Goal: Navigation & Orientation: Find specific page/section

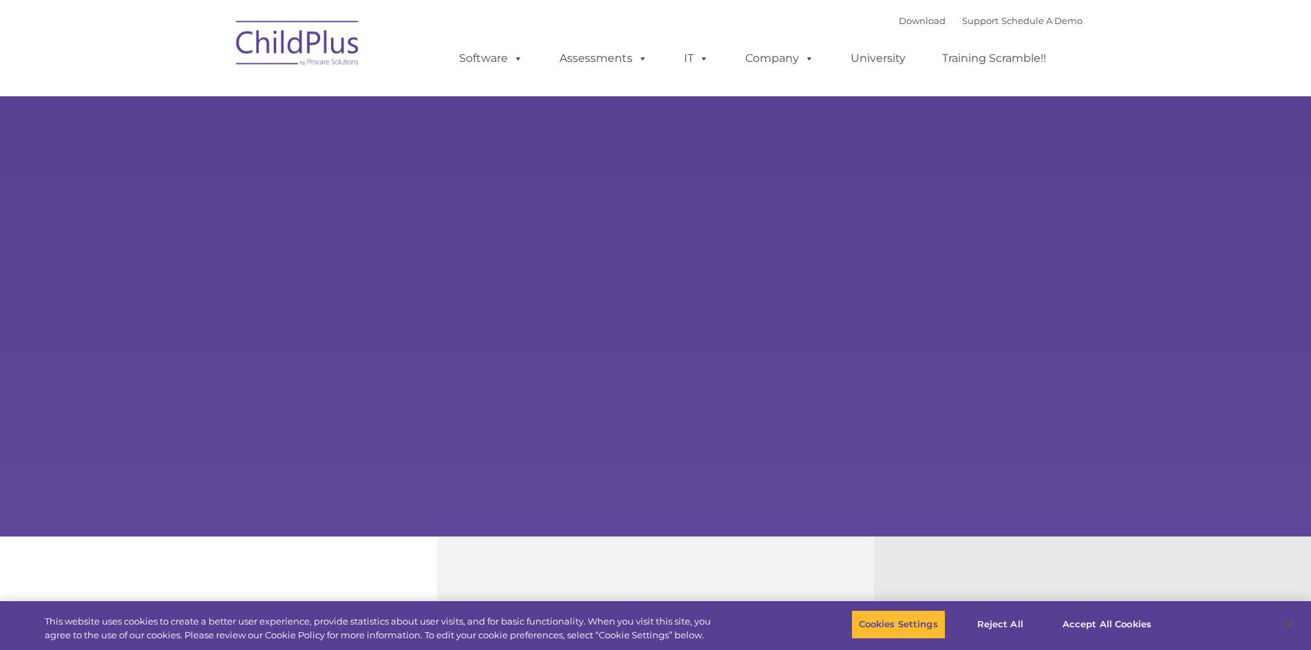
select select "MEDIUM"
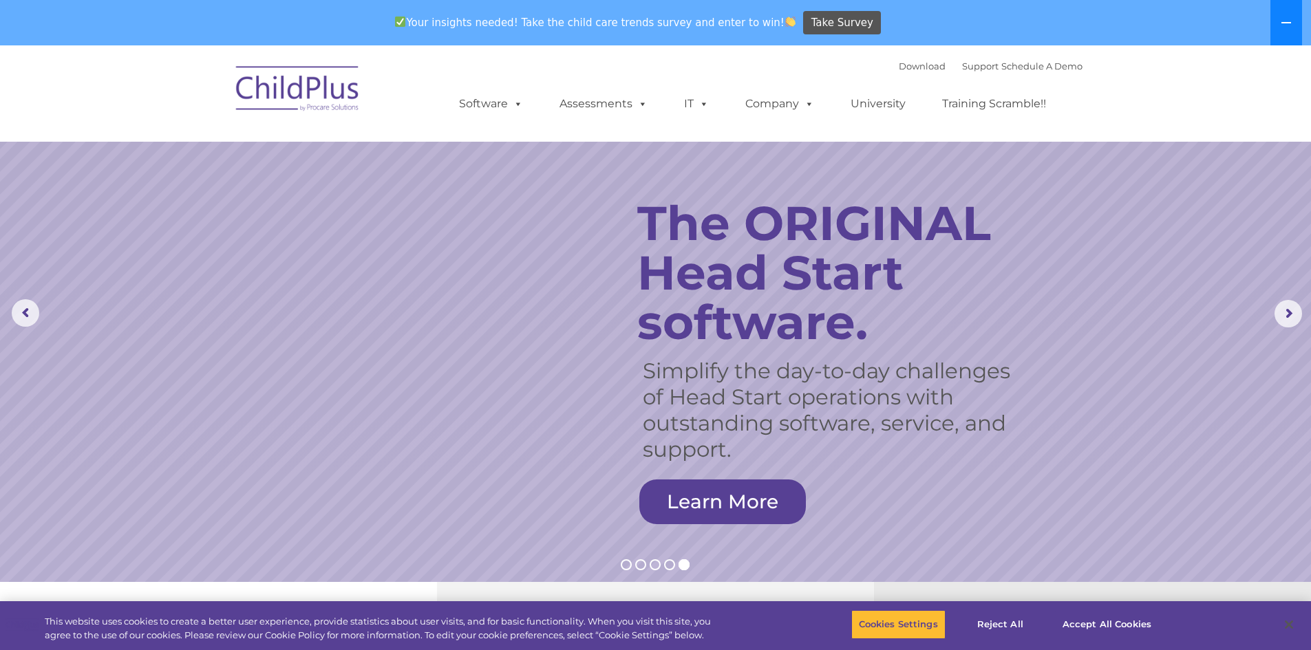
click at [1285, 25] on icon at bounding box center [1285, 22] width 11 height 11
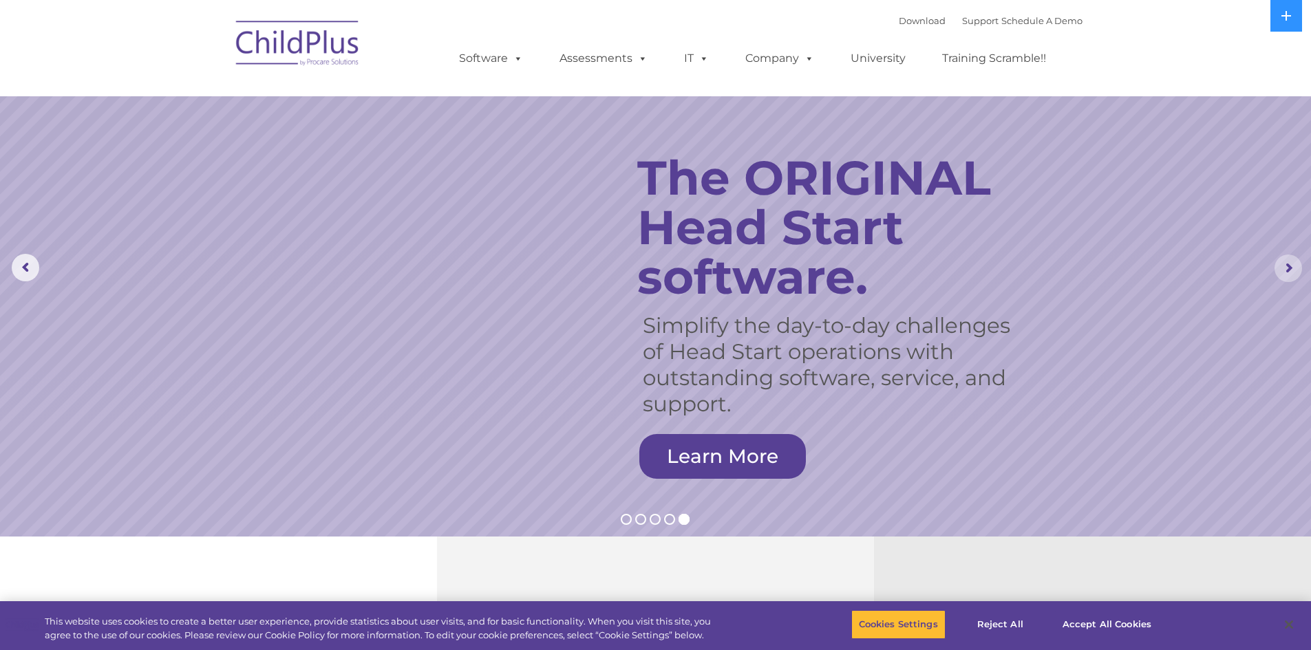
click at [1289, 262] on rs-arrow at bounding box center [1288, 269] width 28 height 28
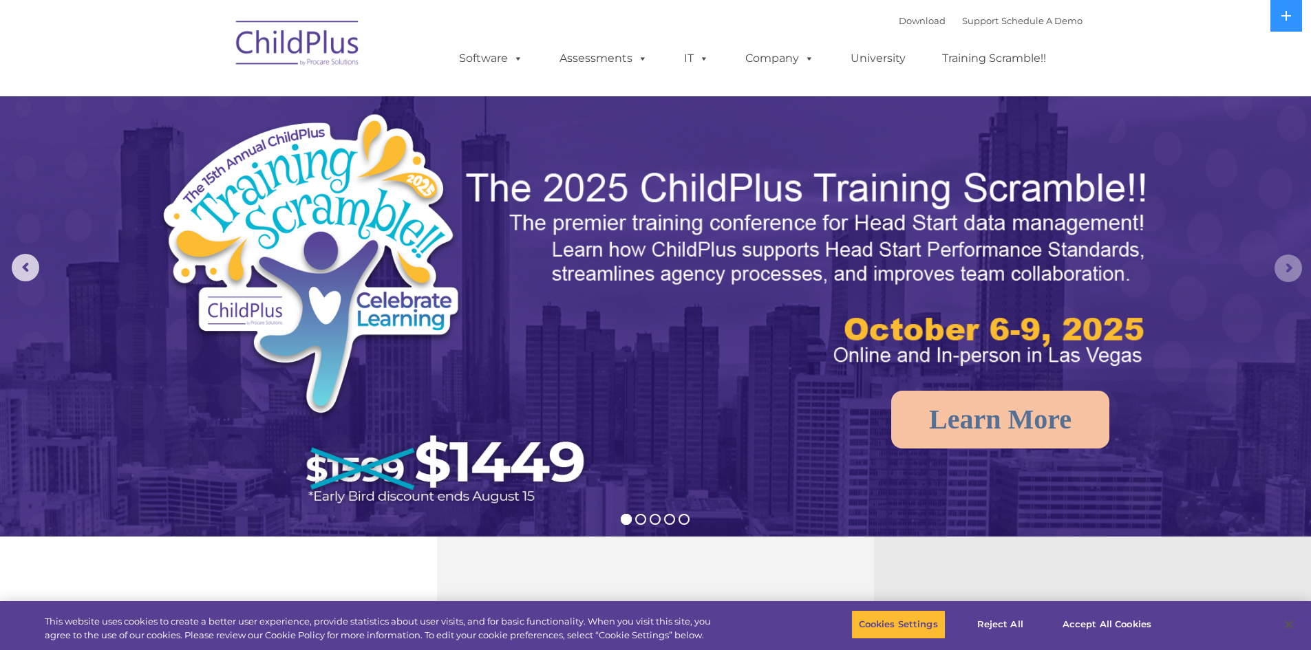
click at [1285, 266] on rs-arrow at bounding box center [1288, 269] width 28 height 28
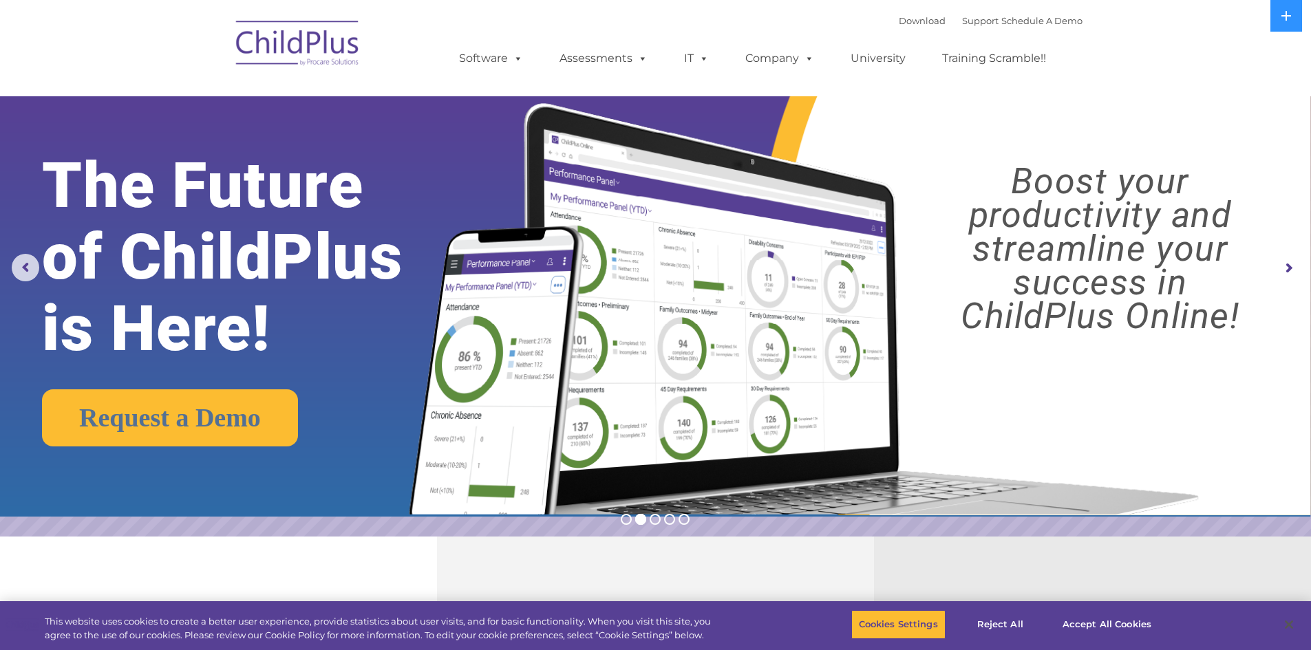
click at [1287, 268] on rs-arrow at bounding box center [1288, 269] width 28 height 28
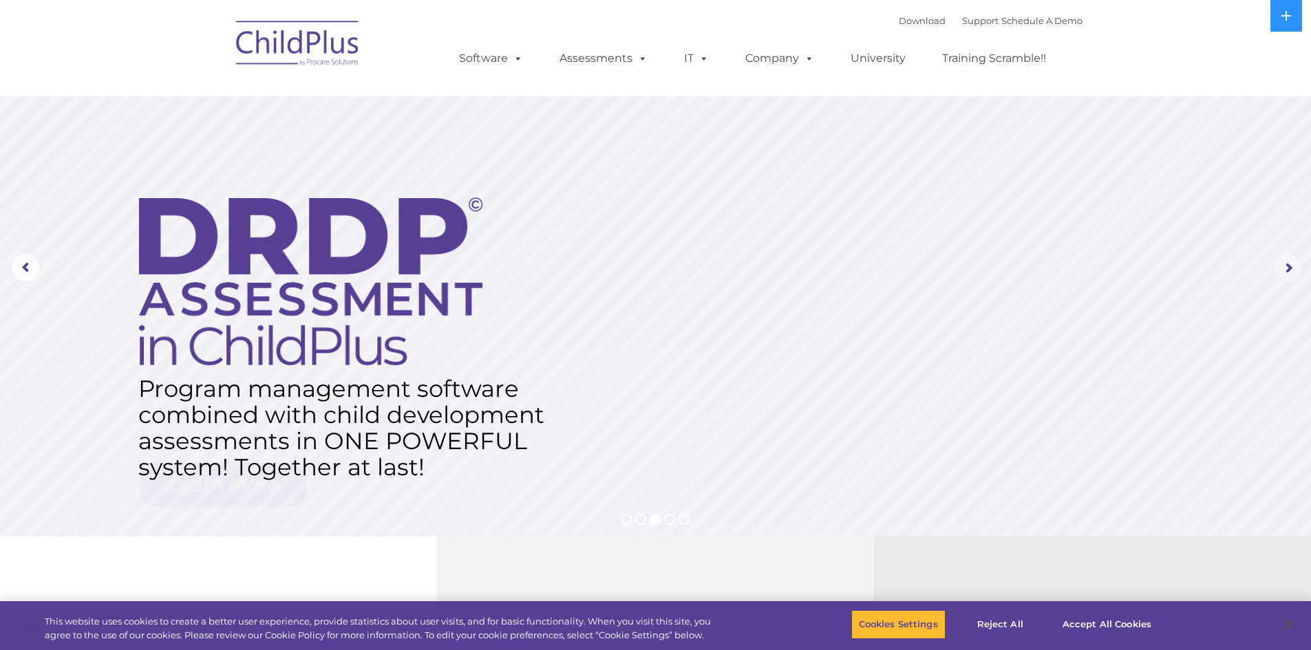
click at [1288, 268] on rs-arrow at bounding box center [1288, 269] width 28 height 28
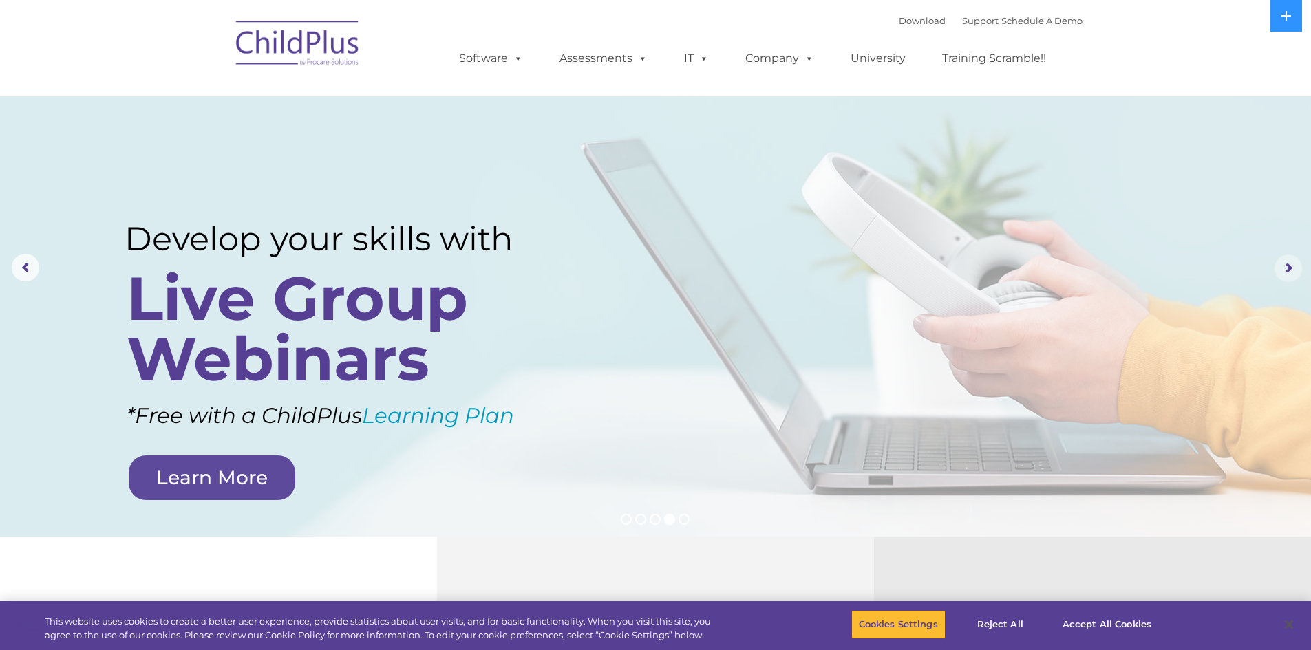
click at [1288, 268] on rs-arrow at bounding box center [1288, 269] width 28 height 28
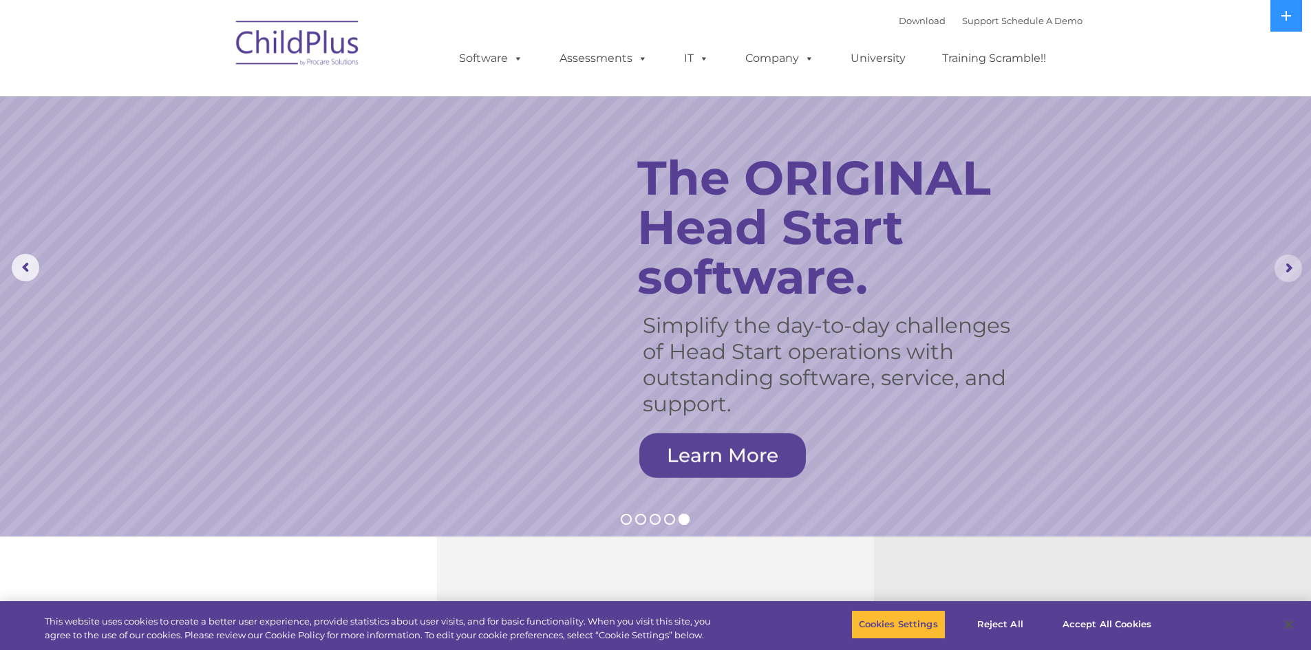
click at [1288, 268] on rs-arrow at bounding box center [1288, 269] width 28 height 28
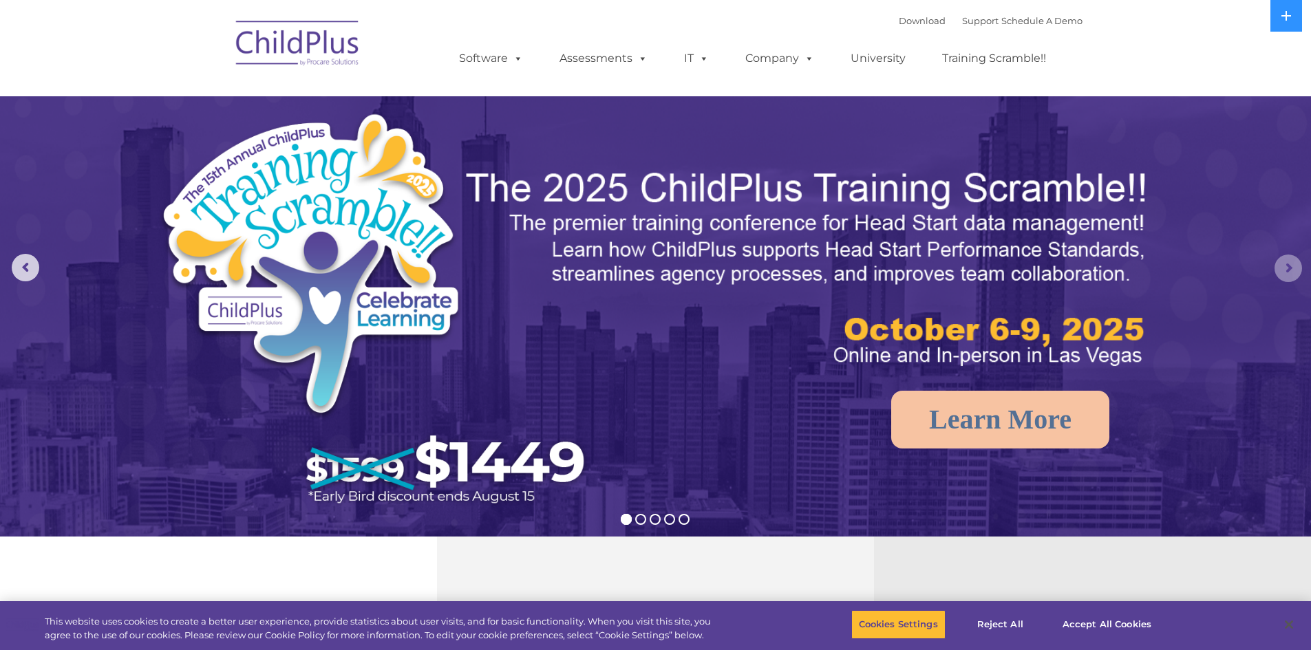
click at [1287, 266] on rs-arrow at bounding box center [1288, 269] width 28 height 28
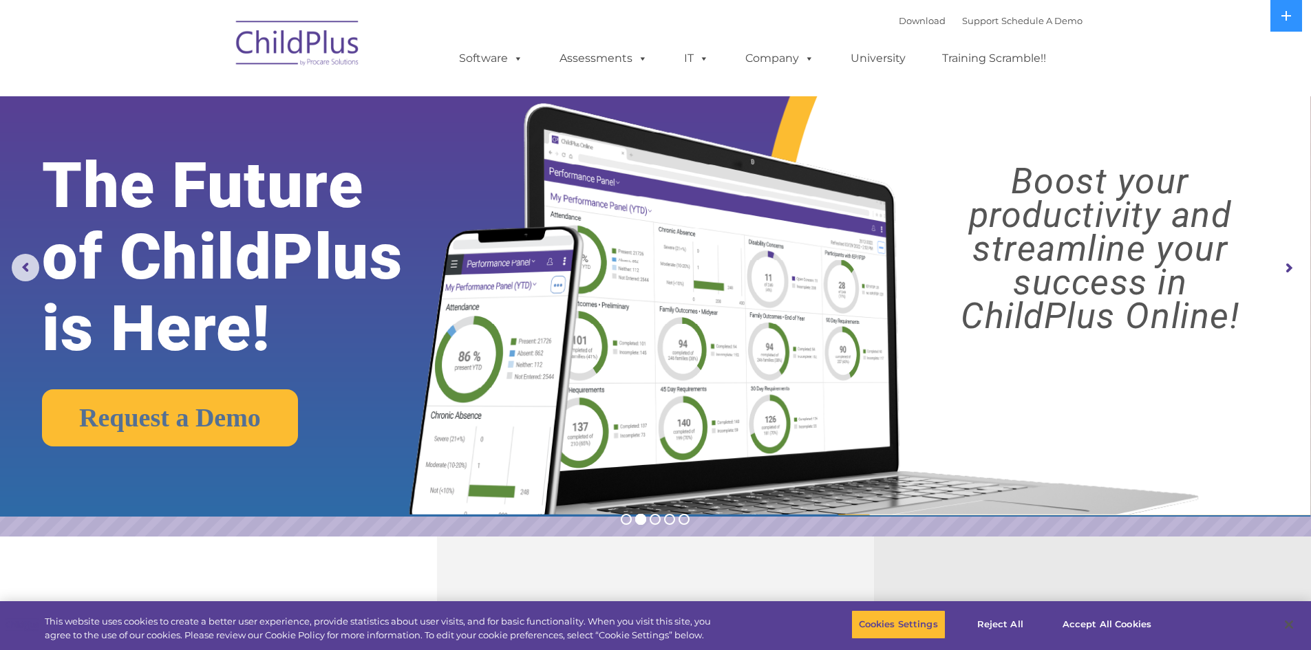
click at [1293, 265] on rs-arrow at bounding box center [1288, 269] width 28 height 28
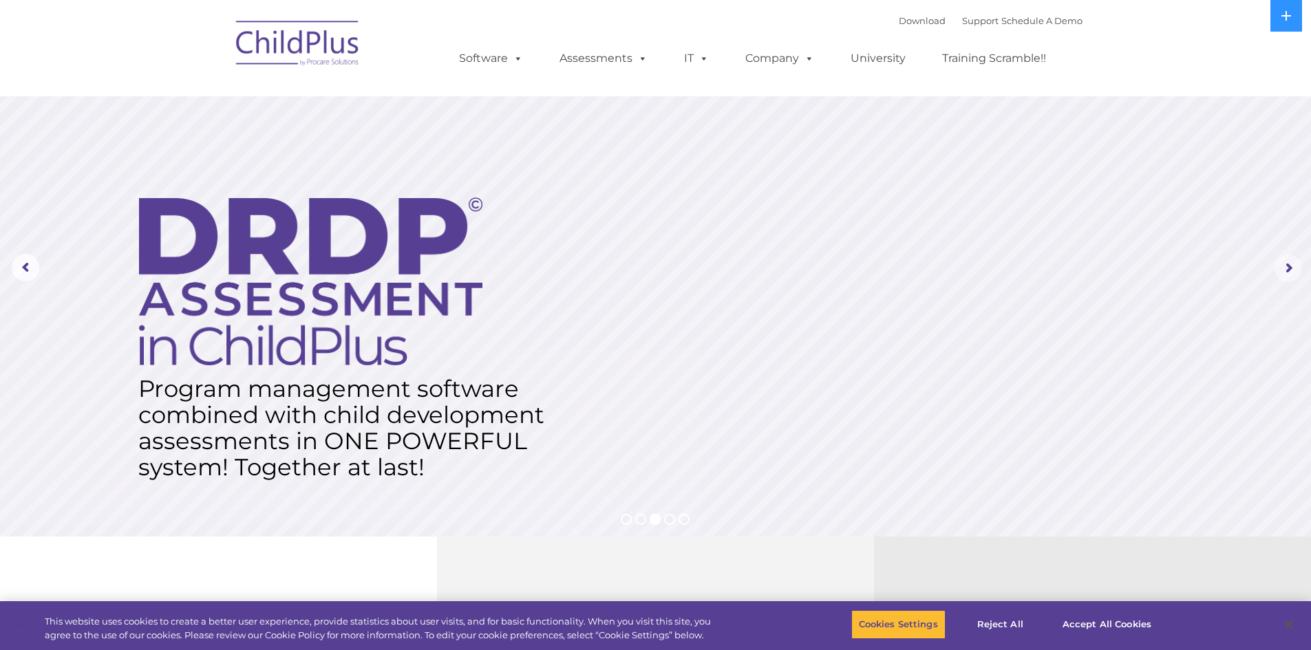
click at [1291, 267] on rs-arrow at bounding box center [1288, 269] width 28 height 28
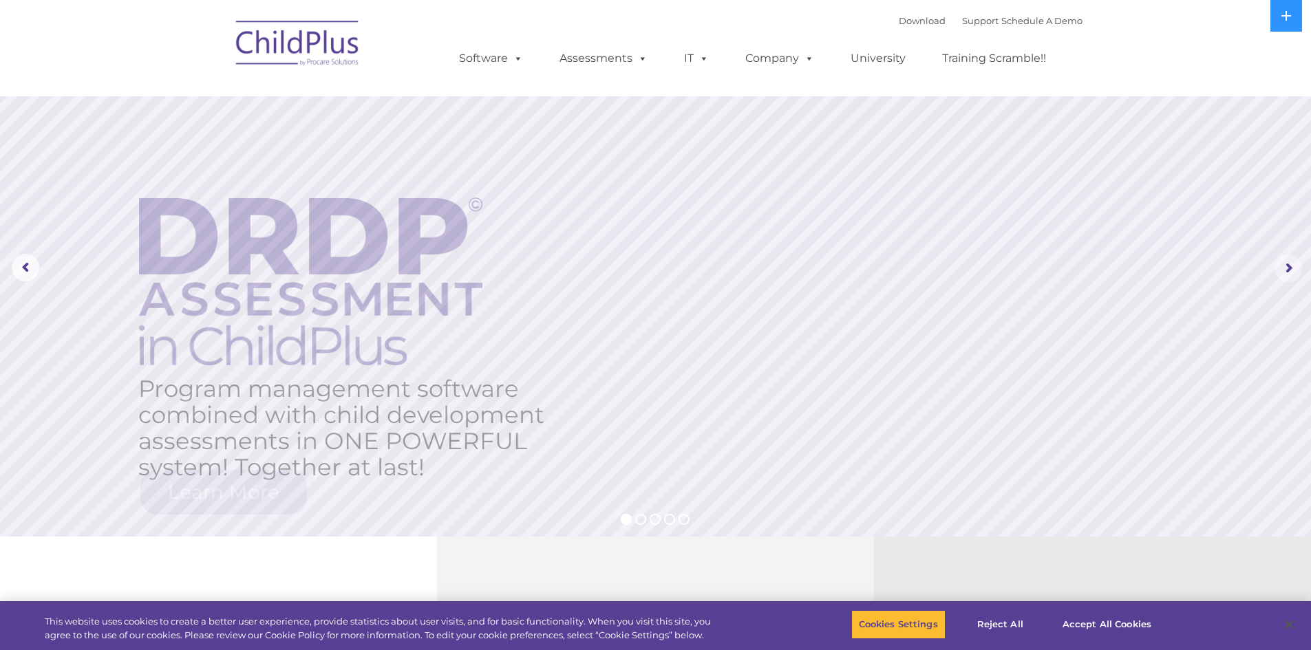
click at [1291, 267] on rs-arrow at bounding box center [1288, 269] width 28 height 28
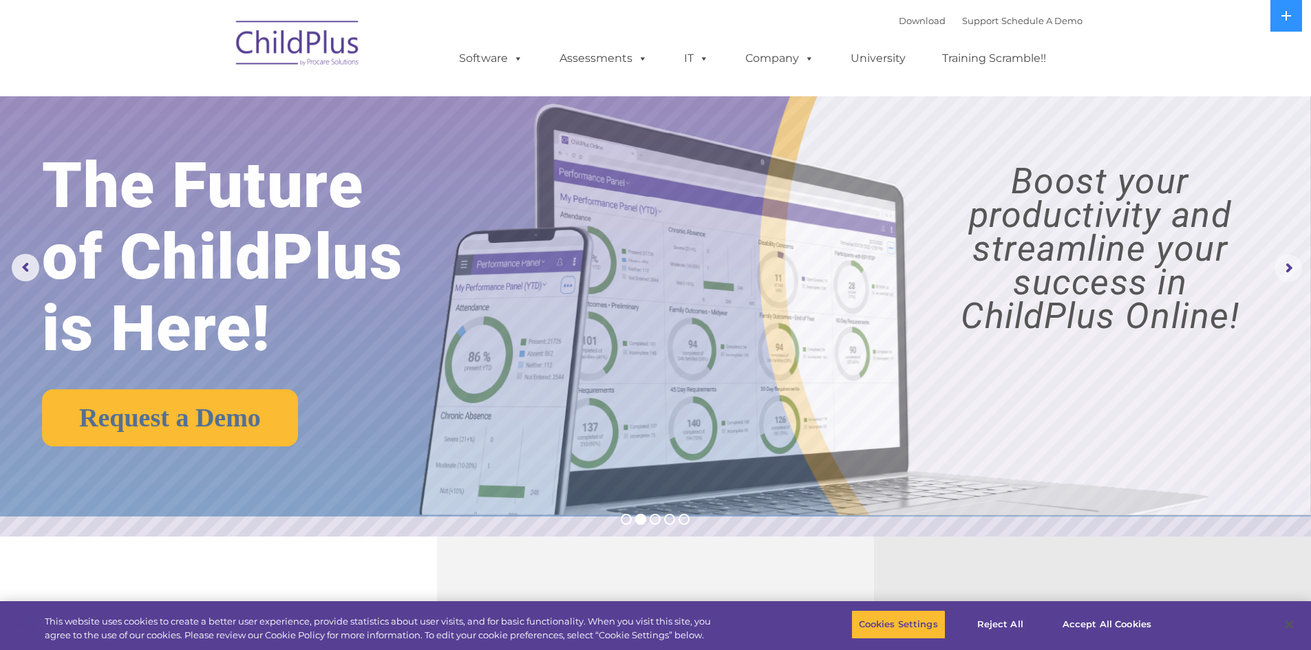
click at [1289, 268] on rs-arrow at bounding box center [1288, 269] width 28 height 28
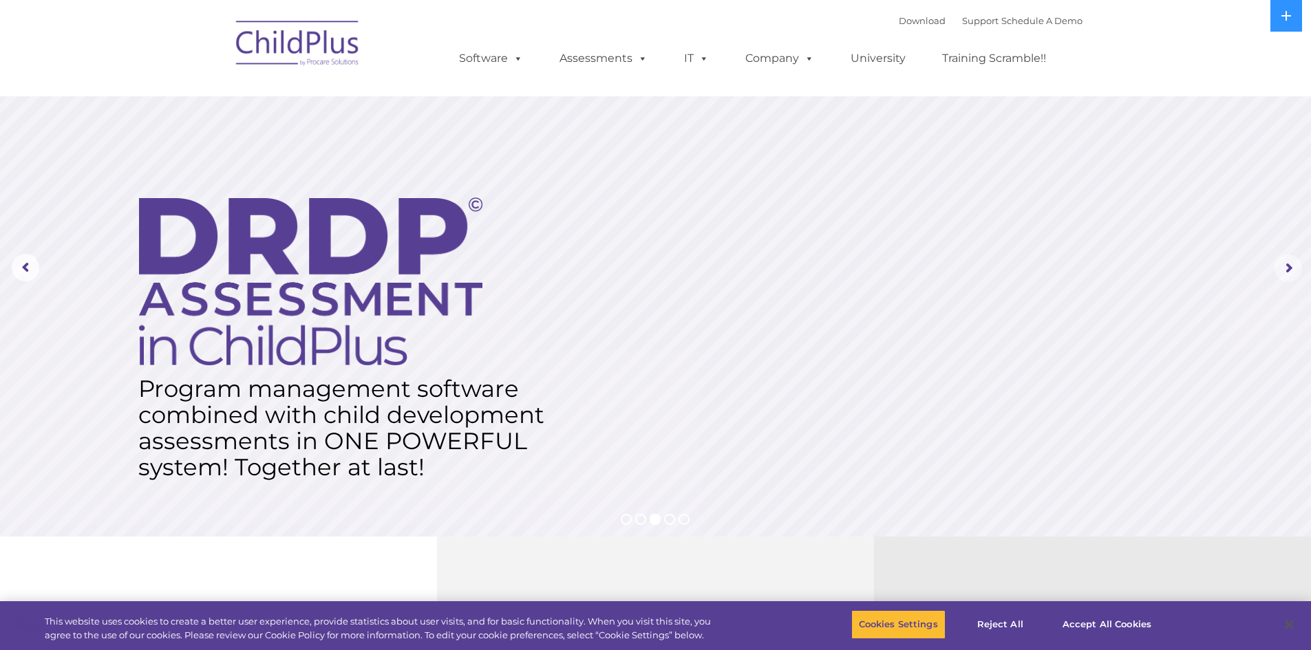
click at [1289, 268] on rs-arrow at bounding box center [1288, 269] width 28 height 28
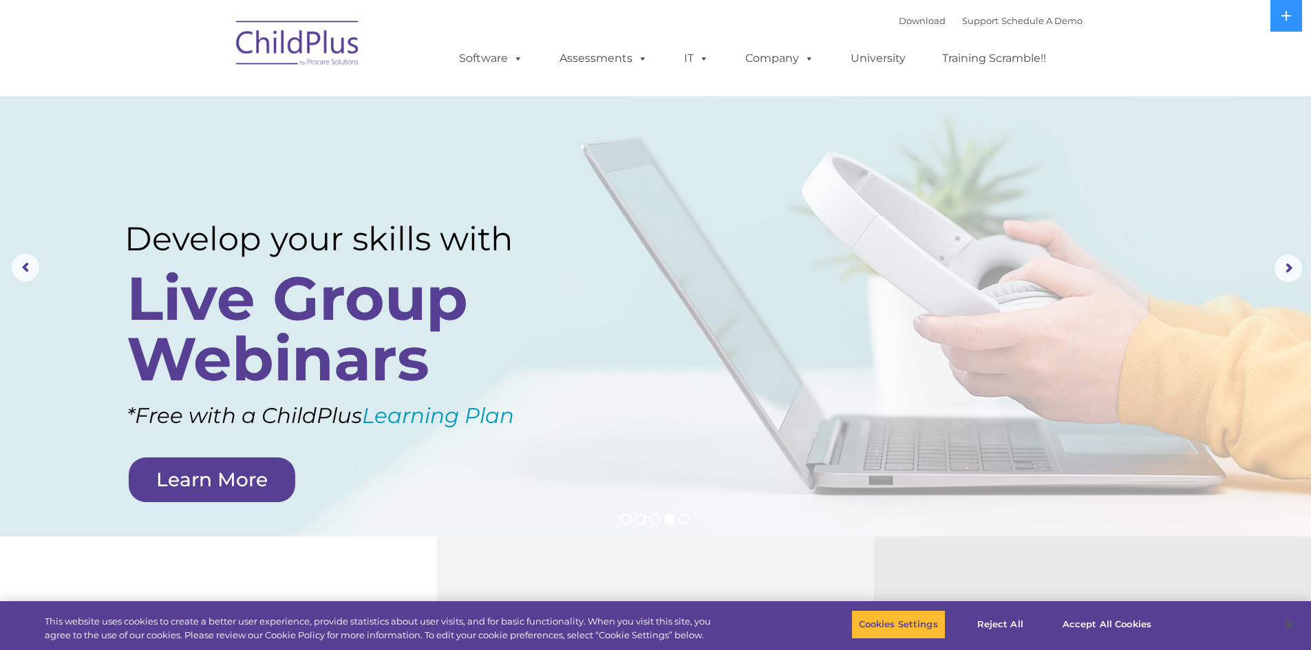
click at [310, 40] on img at bounding box center [298, 45] width 138 height 69
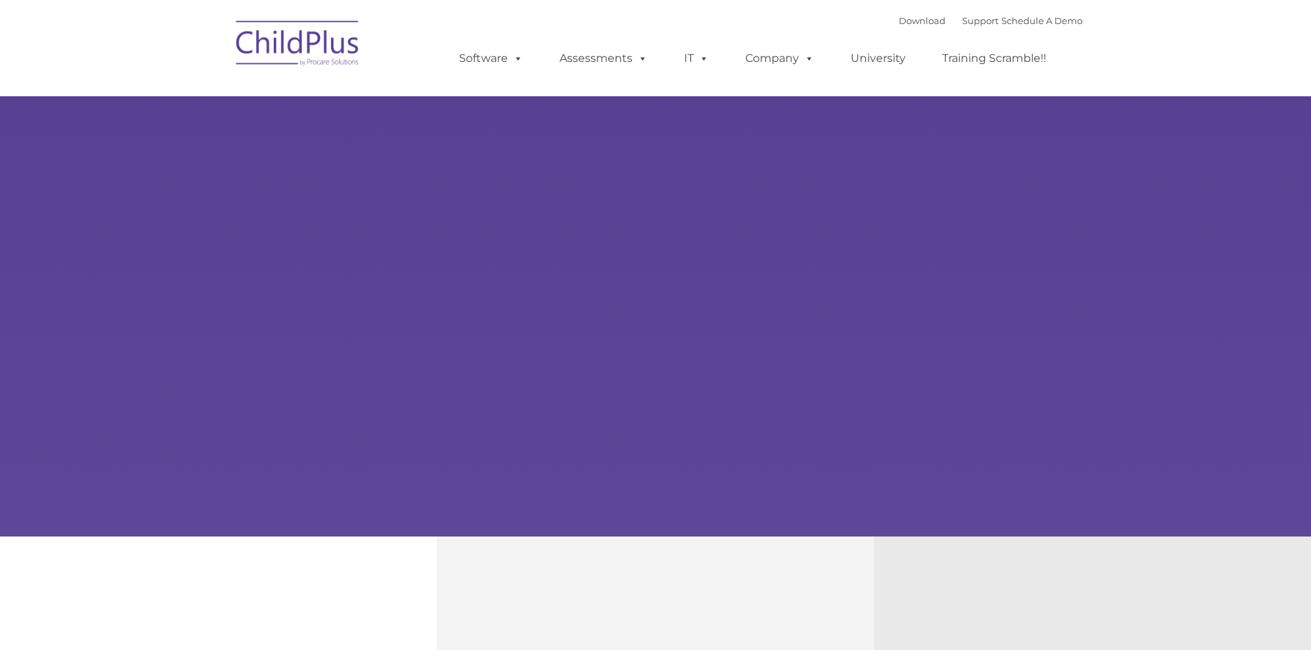
type input ""
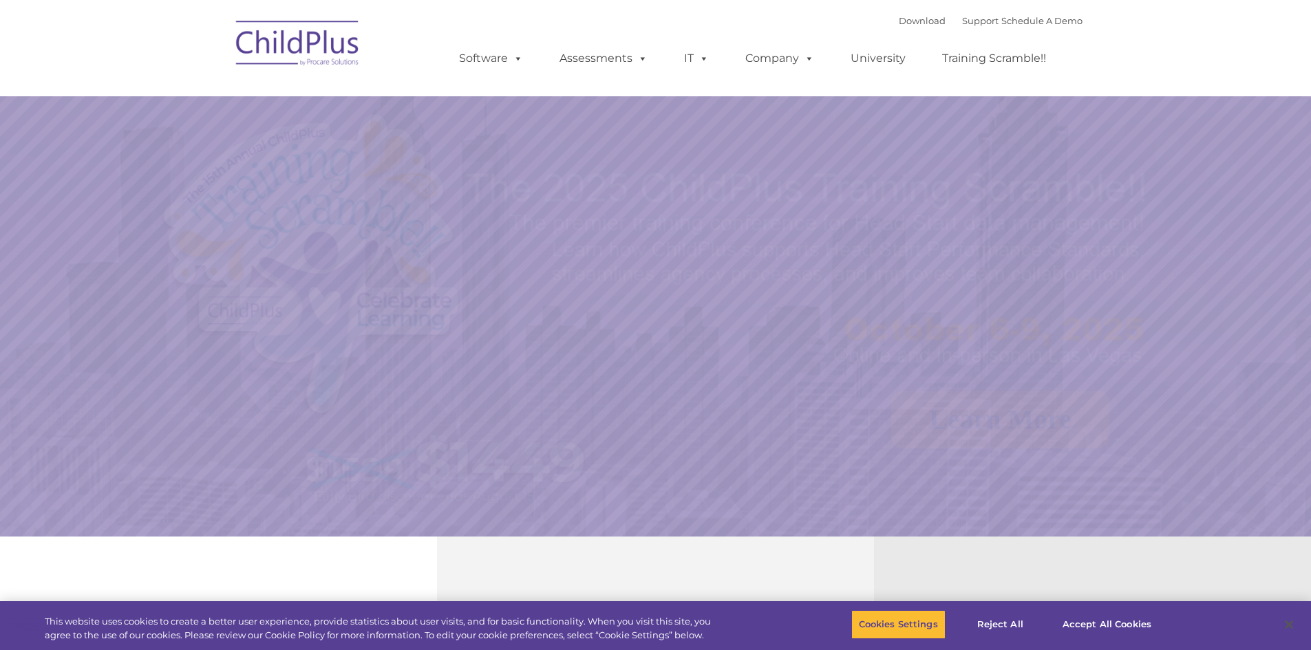
select select "MEDIUM"
